Goal: Task Accomplishment & Management: Use online tool/utility

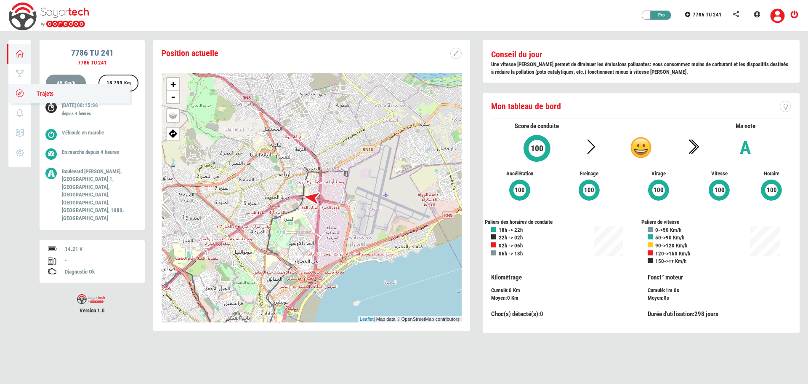
click at [18, 93] on icon at bounding box center [20, 93] width 10 height 6
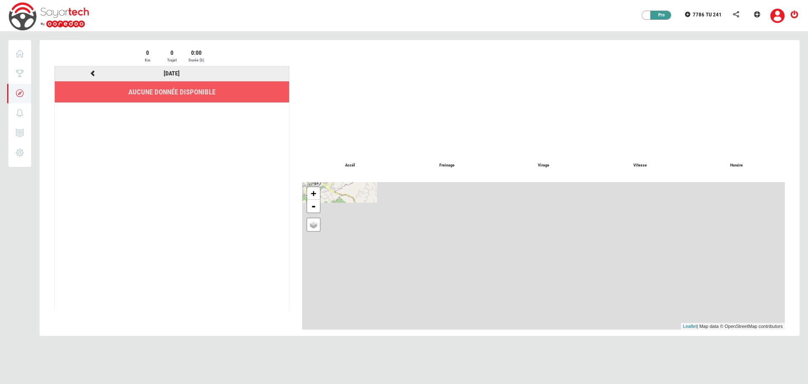
click at [93, 71] on icon at bounding box center [93, 73] width 8 height 6
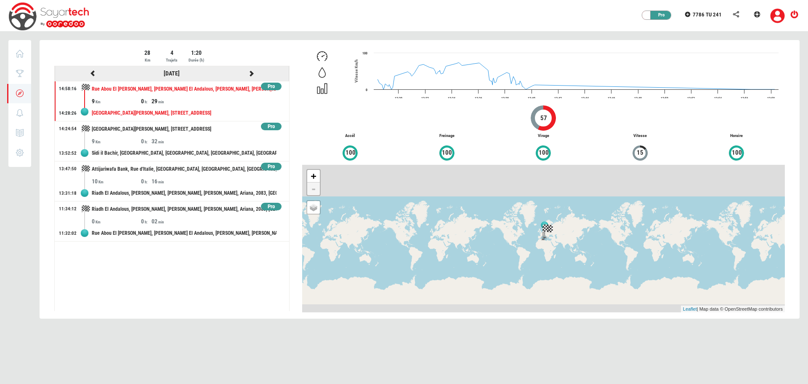
click at [251, 73] on icon at bounding box center [252, 73] width 8 height 6
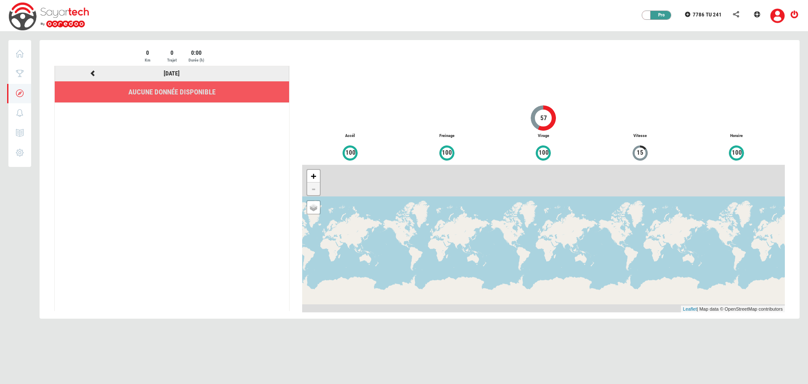
click at [93, 72] on icon at bounding box center [93, 73] width 8 height 6
click at [90, 72] on icon at bounding box center [93, 73] width 8 height 6
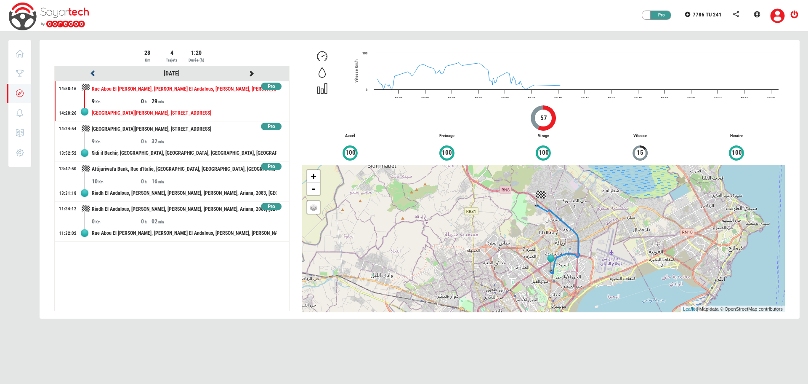
click at [90, 72] on icon at bounding box center [93, 73] width 8 height 6
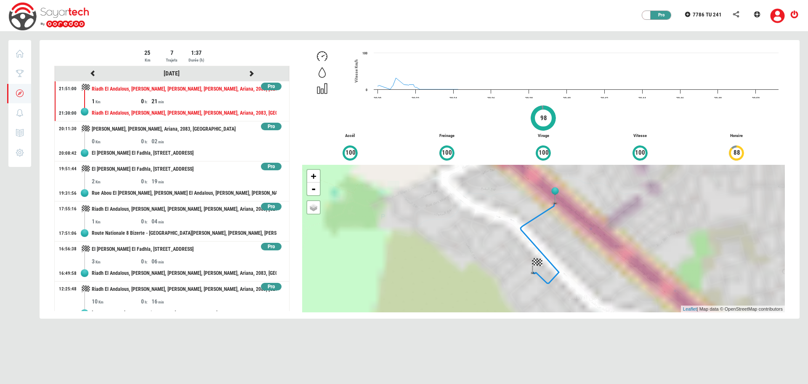
click at [90, 72] on div at bounding box center [420, 184] width 760 height 289
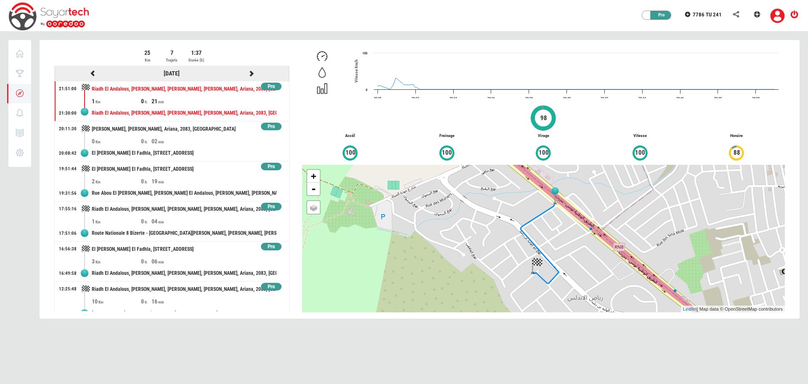
click at [91, 74] on icon at bounding box center [93, 73] width 8 height 6
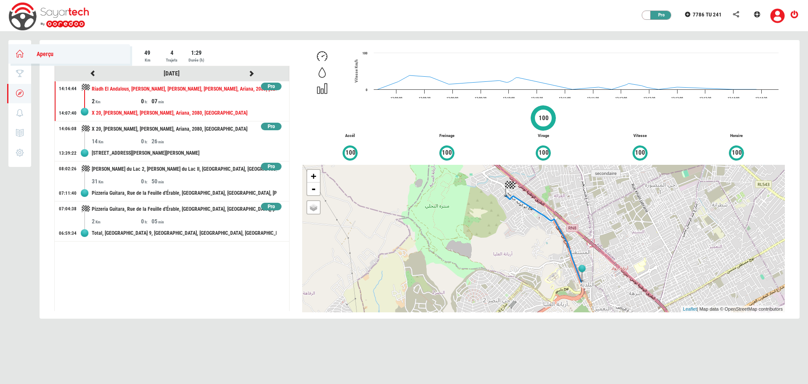
click at [22, 53] on icon at bounding box center [20, 54] width 10 height 6
